Goal: Find specific page/section: Find specific page/section

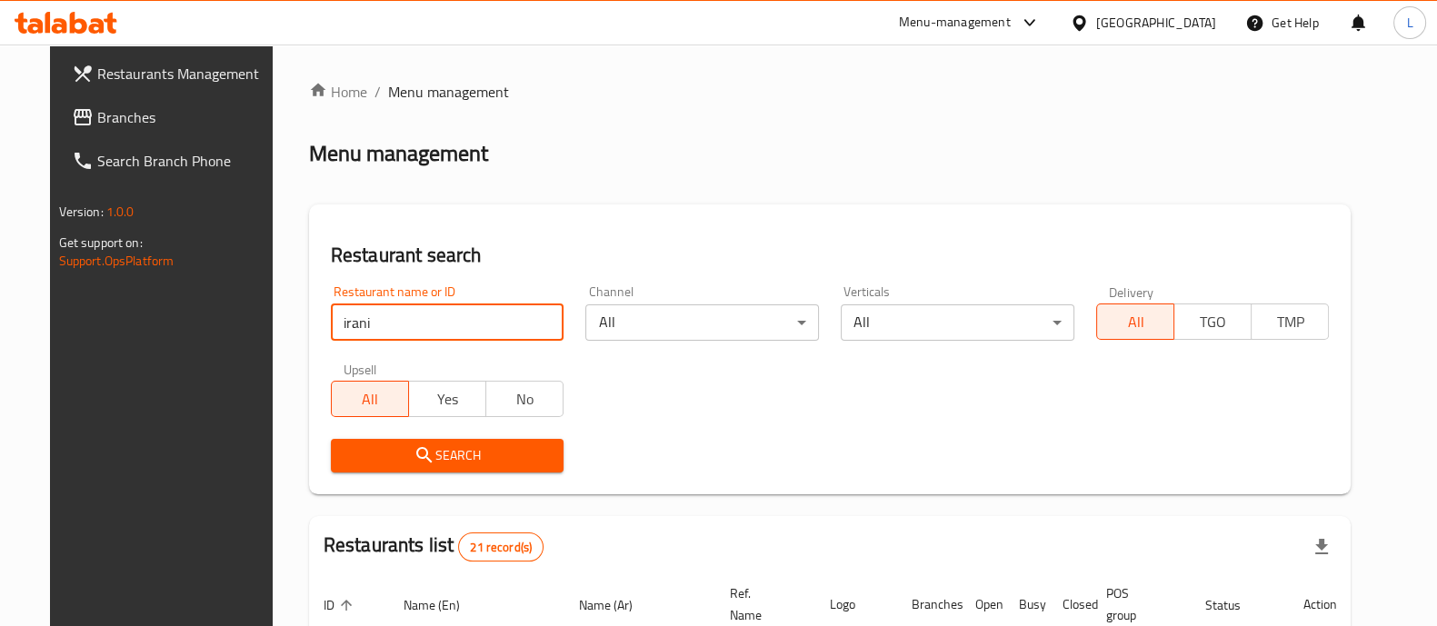
click at [439, 305] on input "irani" at bounding box center [448, 323] width 234 height 36
click at [439, 306] on input "irani" at bounding box center [448, 323] width 234 height 36
type input "jar co"
click button "Search" at bounding box center [448, 456] width 234 height 34
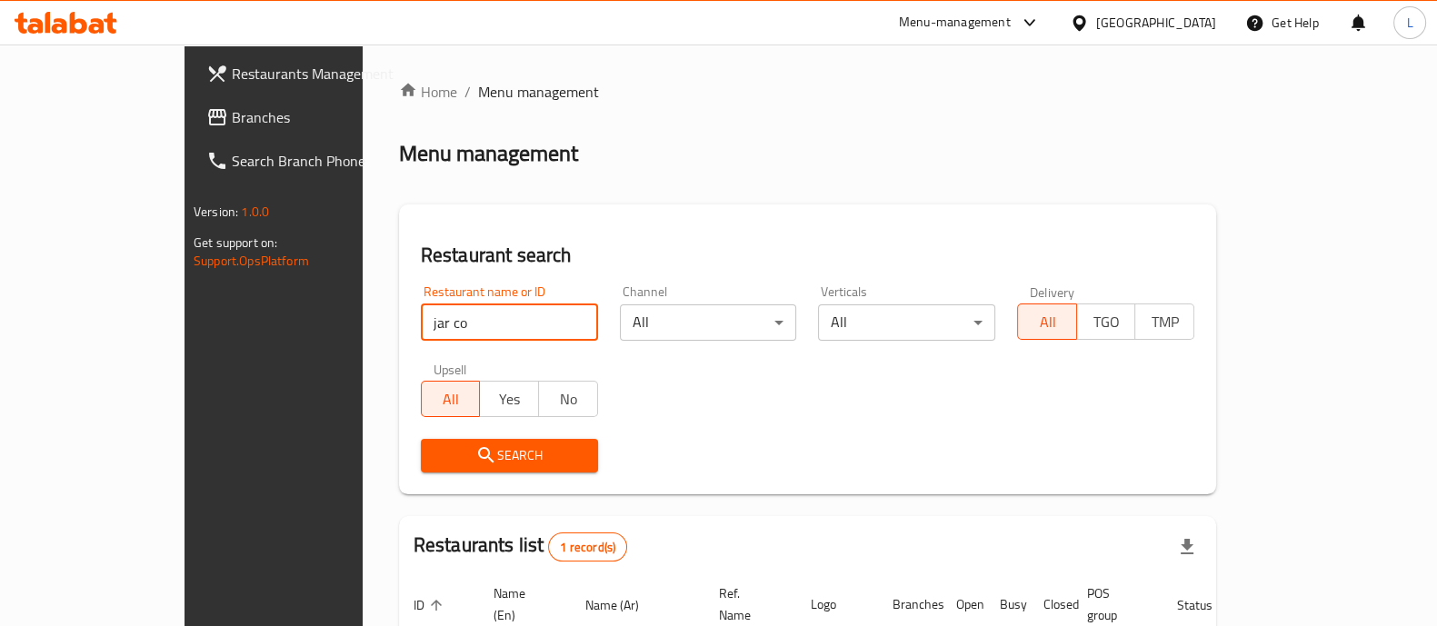
scroll to position [148, 0]
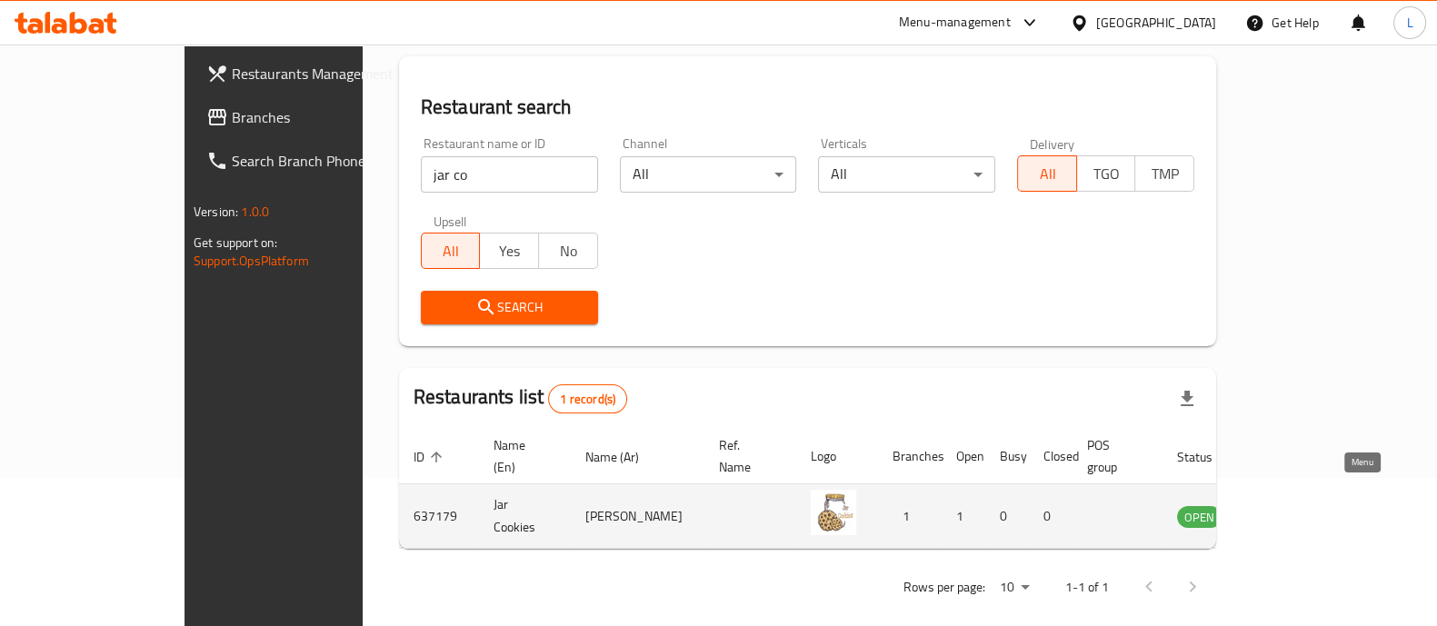
click at [1295, 505] on icon "enhanced table" at bounding box center [1284, 516] width 22 height 22
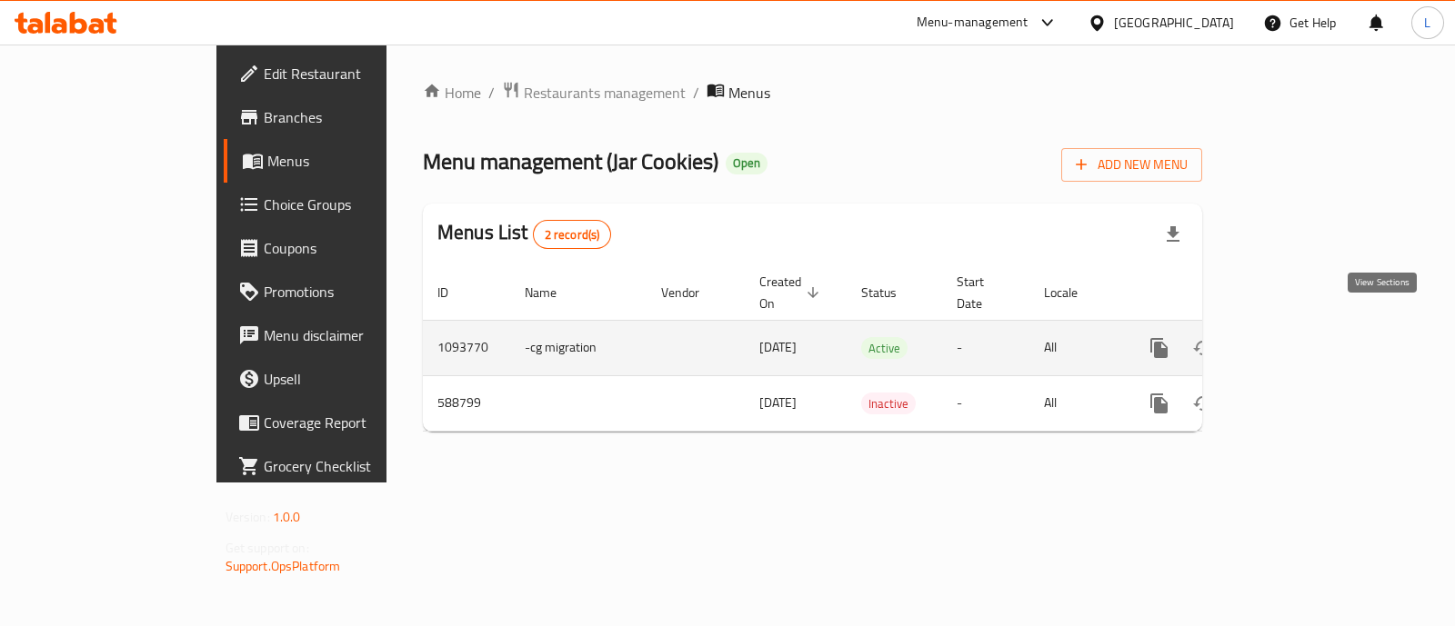
click at [1301, 337] on icon "enhanced table" at bounding box center [1290, 348] width 22 height 22
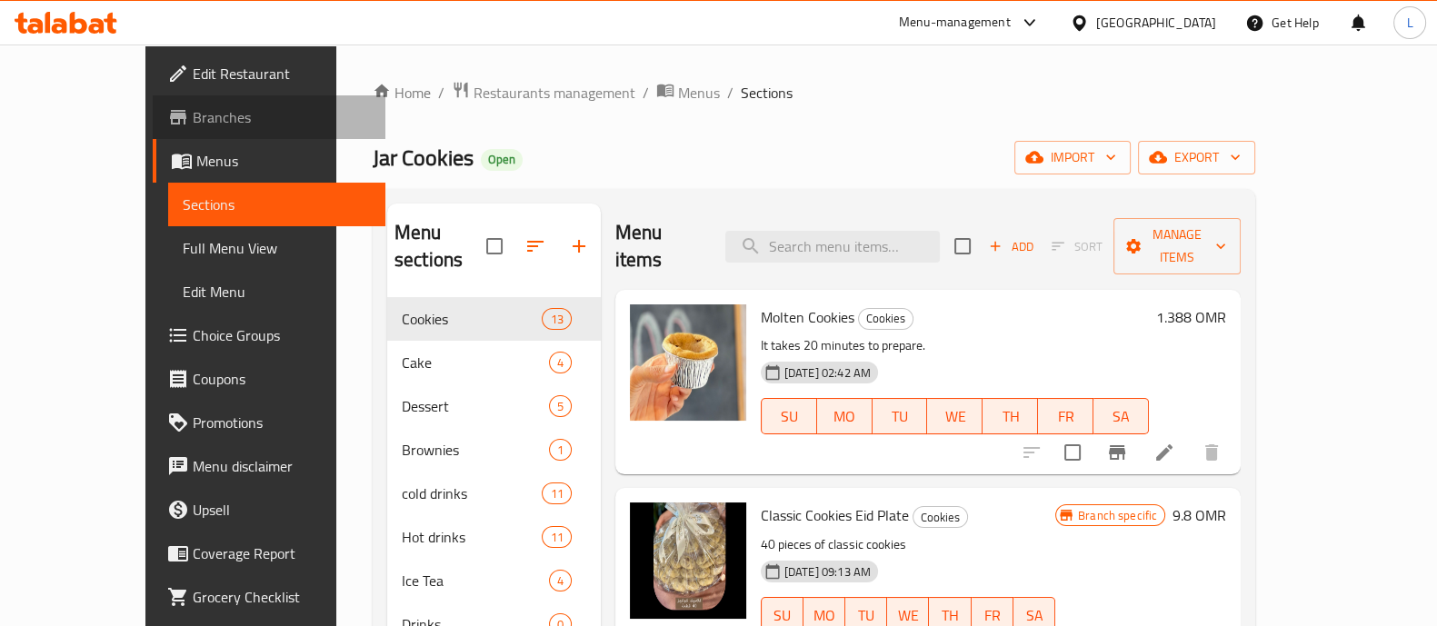
click at [193, 106] on span "Branches" at bounding box center [282, 117] width 178 height 22
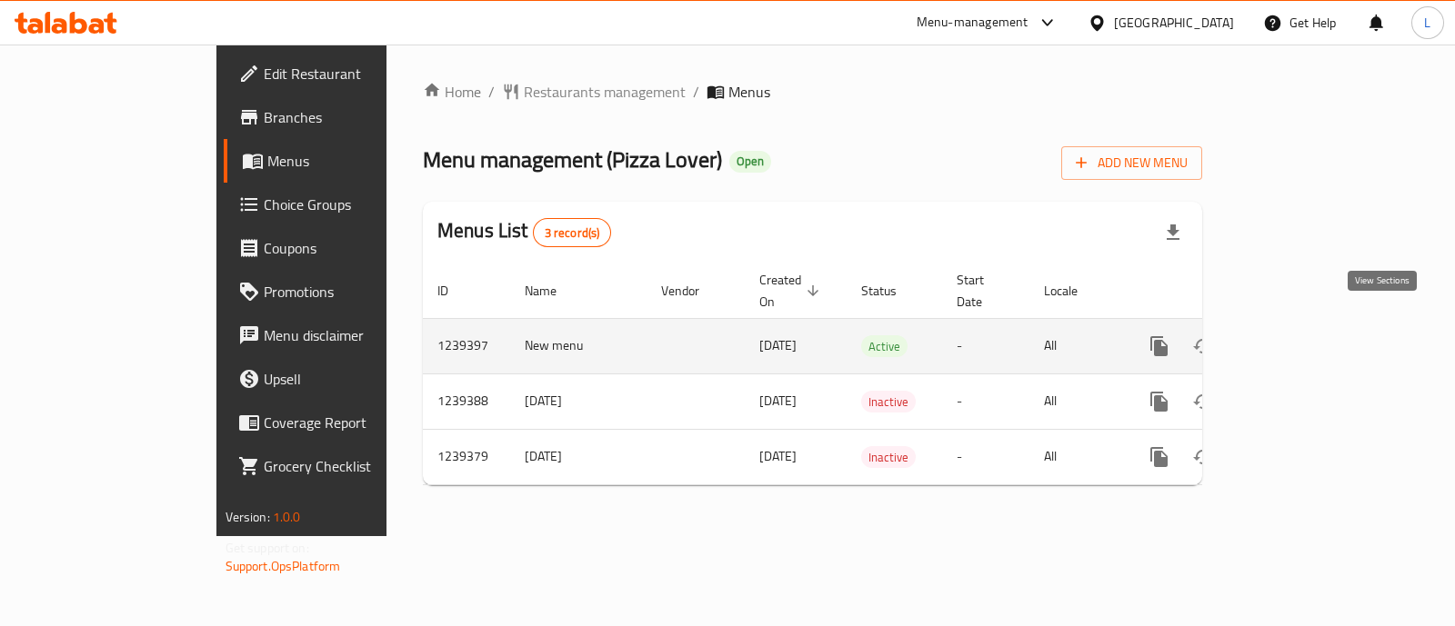
click at [1301, 335] on icon "enhanced table" at bounding box center [1290, 346] width 22 height 22
